Goal: Task Accomplishment & Management: Manage account settings

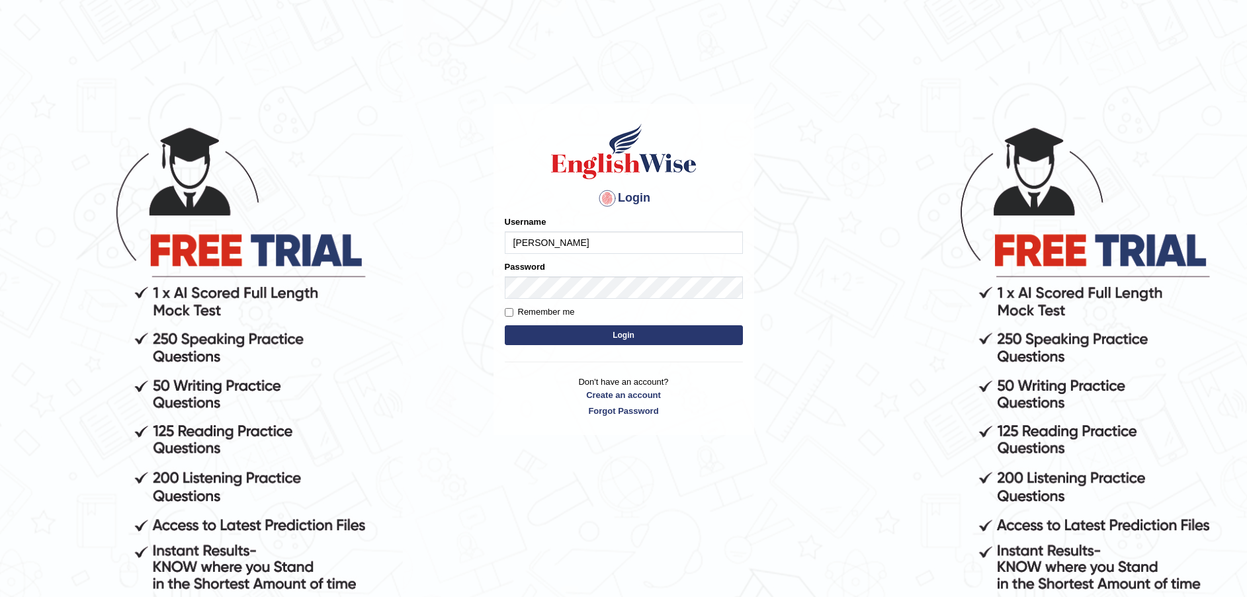
click at [414, 241] on body "Login Please fix the following errors: Username [PERSON_NAME] Password Remember…" at bounding box center [623, 360] width 1247 height 597
click at [546, 238] on input "Username" at bounding box center [624, 243] width 238 height 22
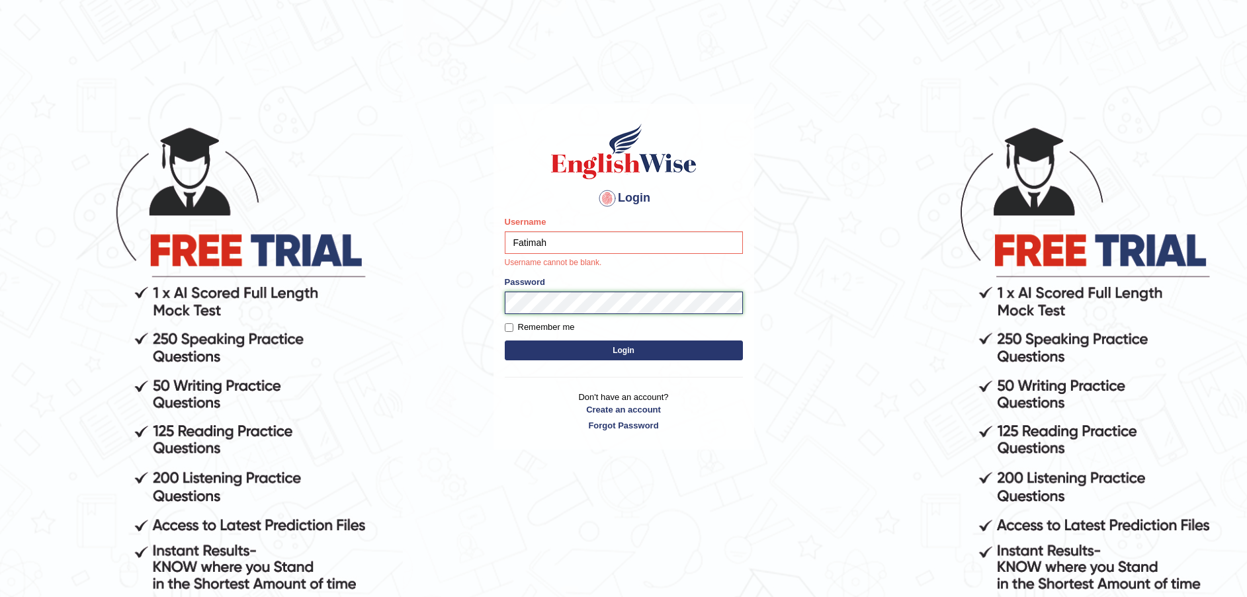
type input "Fatimah"
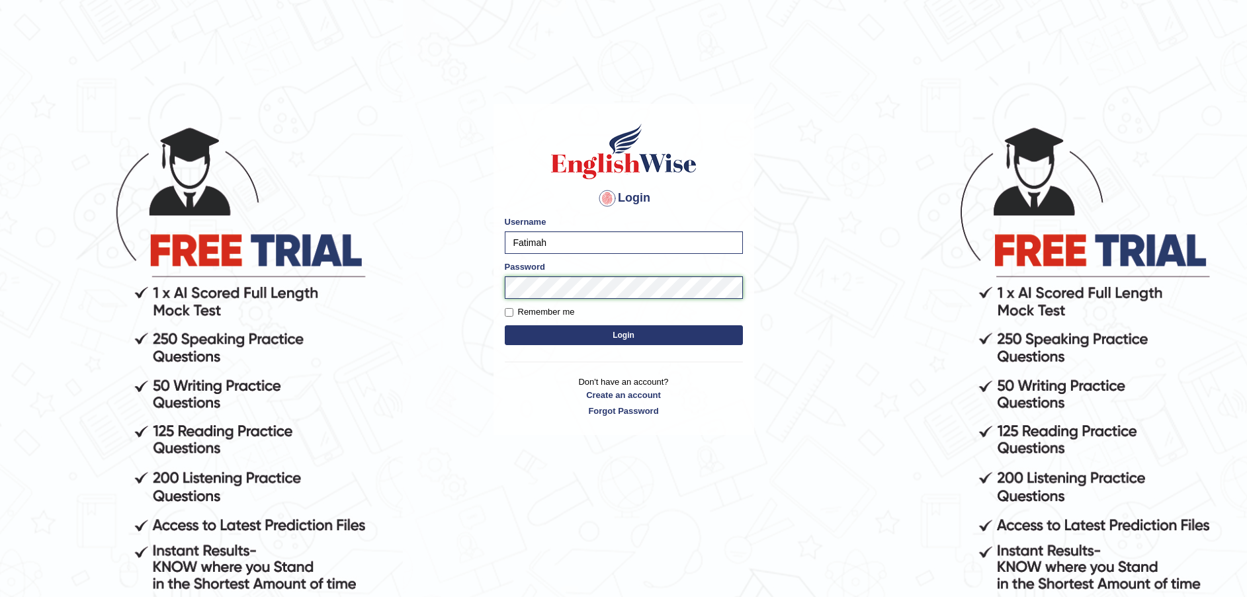
click at [460, 292] on body "Login Please fix the following errors: Username [PERSON_NAME] Password Remember…" at bounding box center [623, 360] width 1247 height 597
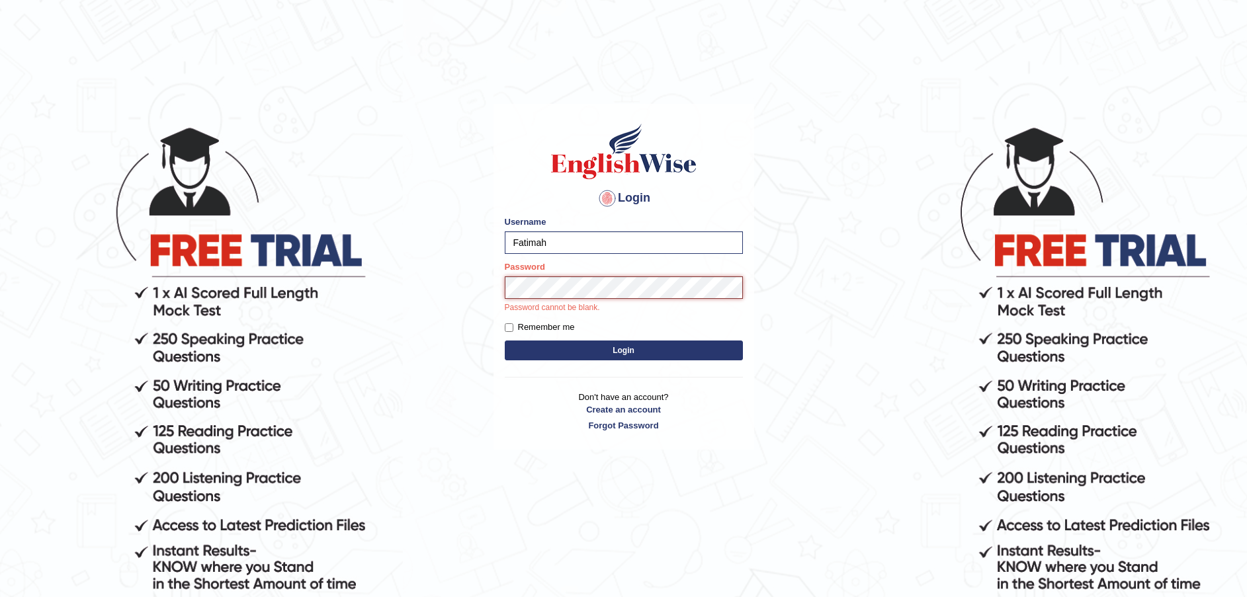
click at [505, 341] on button "Login" at bounding box center [624, 351] width 238 height 20
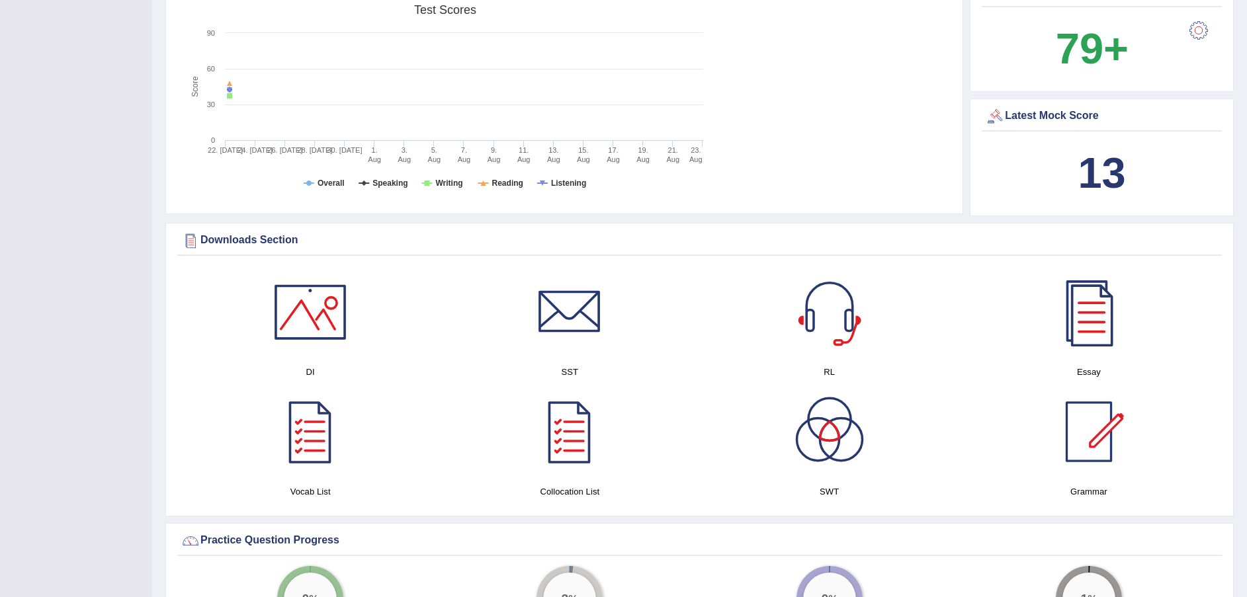
scroll to position [695, 0]
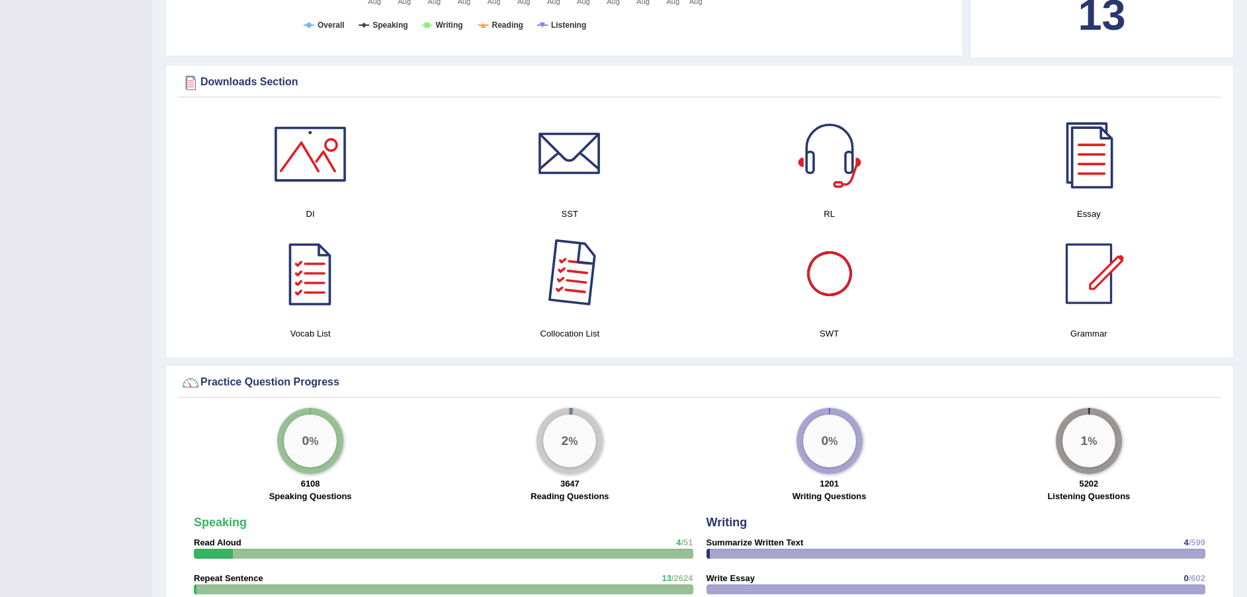
click at [554, 259] on div at bounding box center [569, 274] width 93 height 93
